Goal: Task Accomplishment & Management: Manage account settings

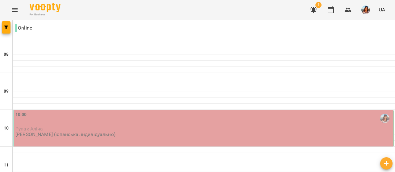
scroll to position [63, 0]
click at [130, 112] on div "10:00 [PERSON_NAME] [PERSON_NAME] (іспанська, індивідуально)" at bounding box center [203, 125] width 376 height 26
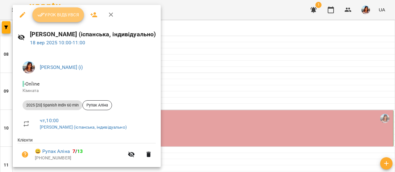
click at [57, 19] on button "Урок відбувся" at bounding box center [58, 14] width 52 height 15
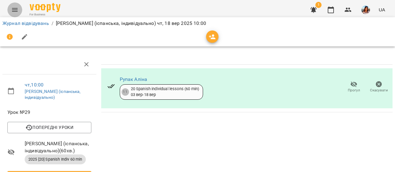
click at [17, 12] on icon "Menu" at bounding box center [14, 9] width 7 height 7
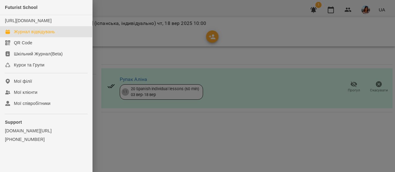
click at [34, 35] on div "Журнал відвідувань" at bounding box center [34, 32] width 41 height 6
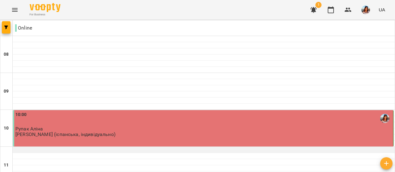
scroll to position [28, 0]
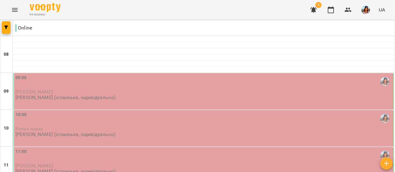
scroll to position [46, 0]
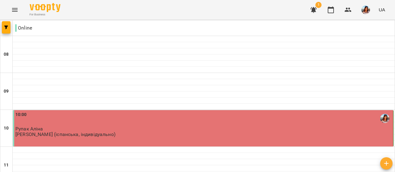
scroll to position [52, 0]
